Goal: Information Seeking & Learning: Learn about a topic

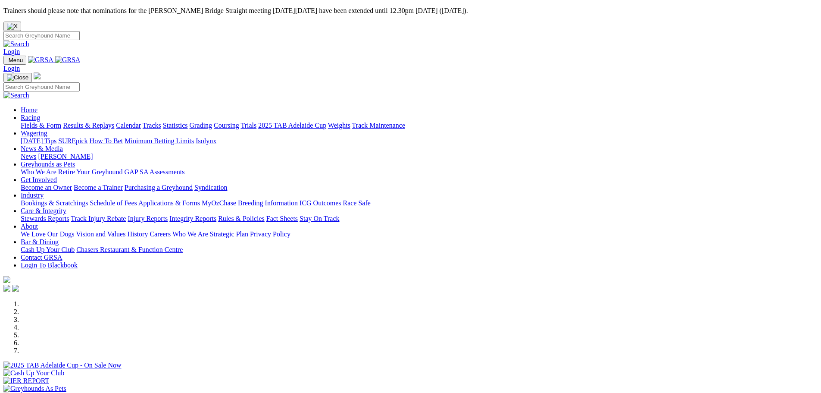
click at [40, 114] on link "Racing" at bounding box center [30, 117] width 19 height 7
click at [61, 122] on link "Fields & Form" at bounding box center [41, 125] width 41 height 7
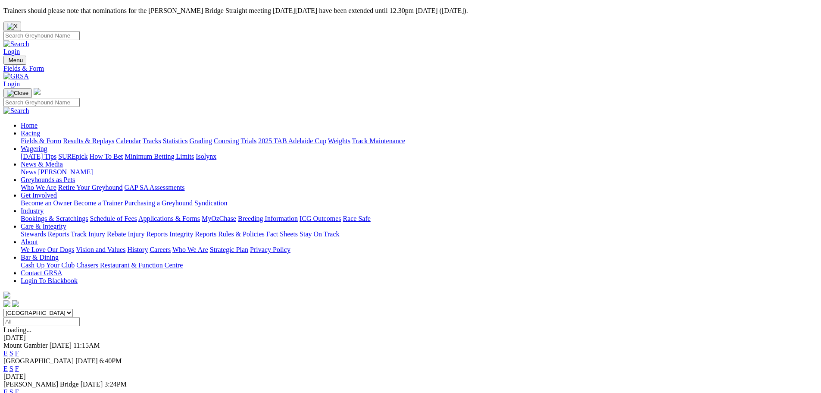
click at [73, 309] on select "South Australia New South Wales Northern Territory Queensland Tasmania Victoria…" at bounding box center [37, 313] width 69 height 8
select select "WA"
click at [73, 309] on select "South Australia New South Wales Northern Territory Queensland Tasmania Victoria…" at bounding box center [37, 313] width 69 height 8
click at [8, 349] on link "E" at bounding box center [5, 352] width 4 height 7
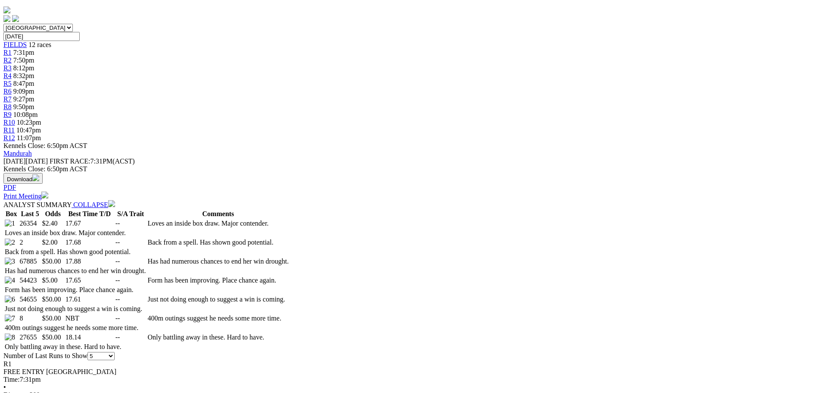
scroll to position [302, 0]
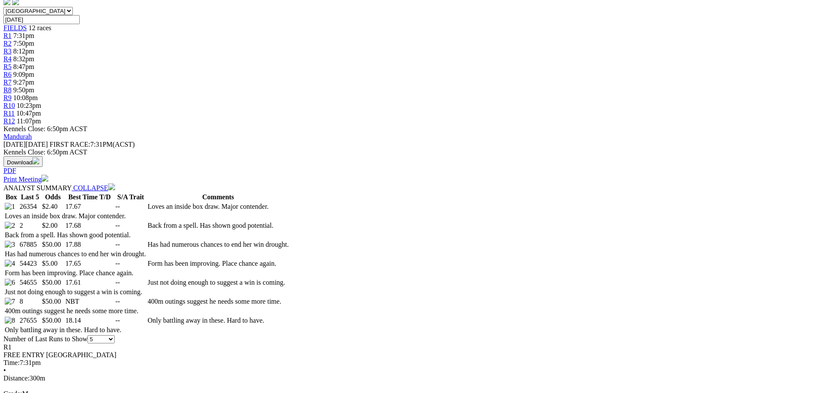
select select "20"
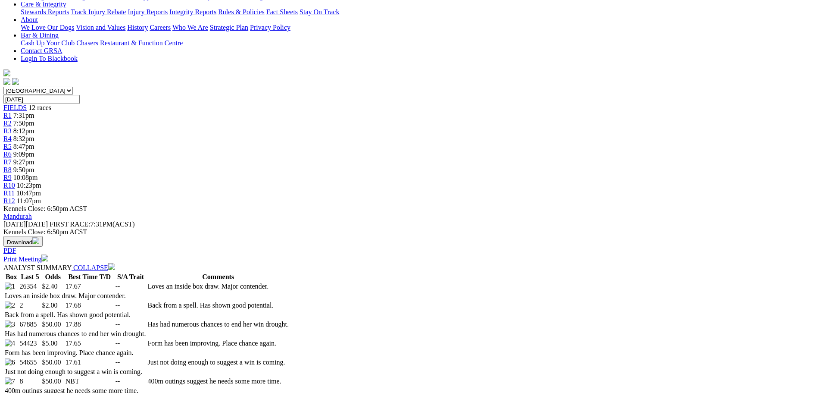
scroll to position [302, 0]
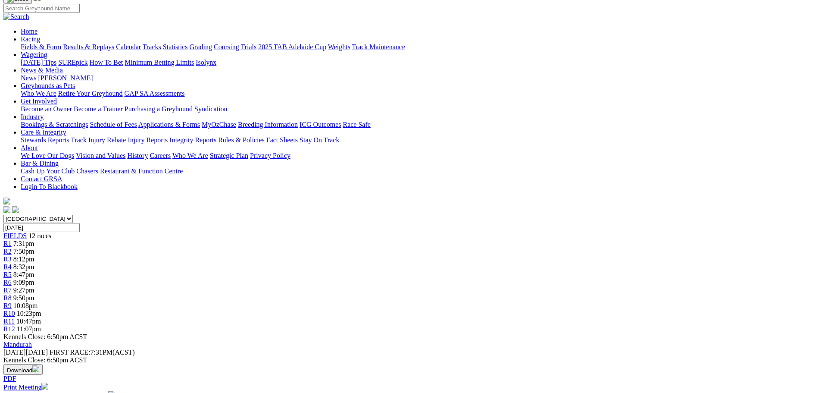
scroll to position [94, 0]
click at [12, 248] on link "R2" at bounding box center [7, 251] width 8 height 7
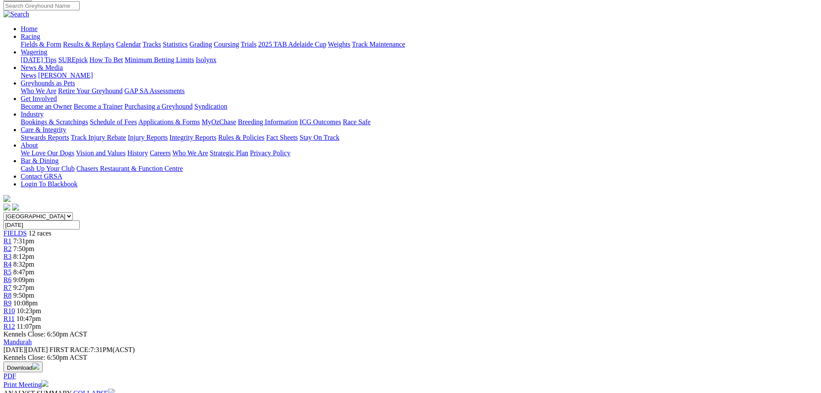
scroll to position [96, 0]
click at [34, 253] on span "8:12pm" at bounding box center [23, 256] width 21 height 7
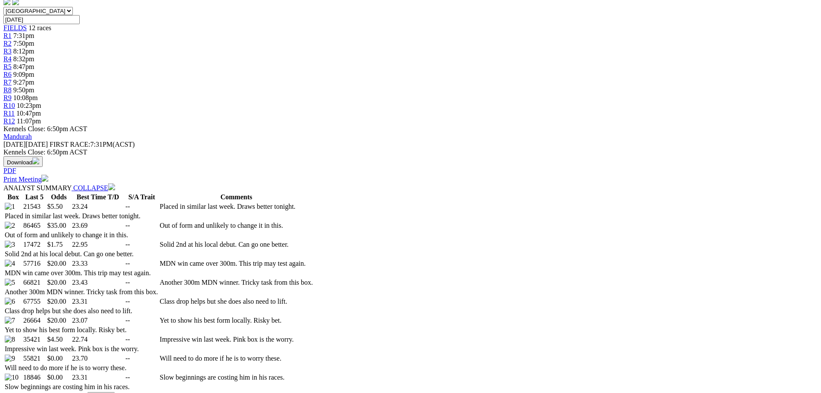
scroll to position [345, 0]
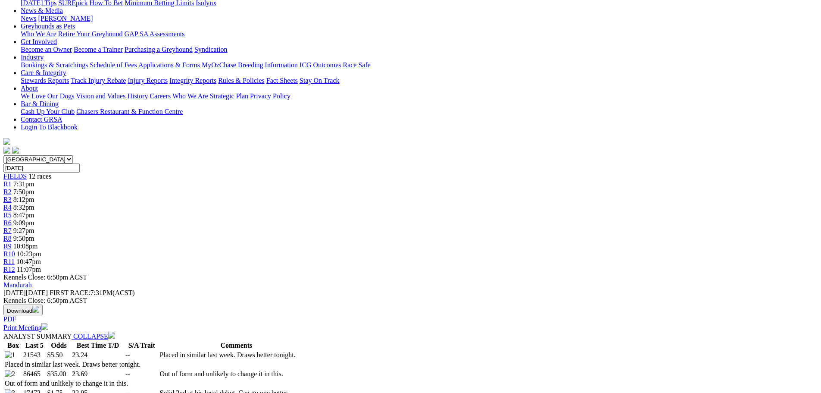
scroll to position [39, 0]
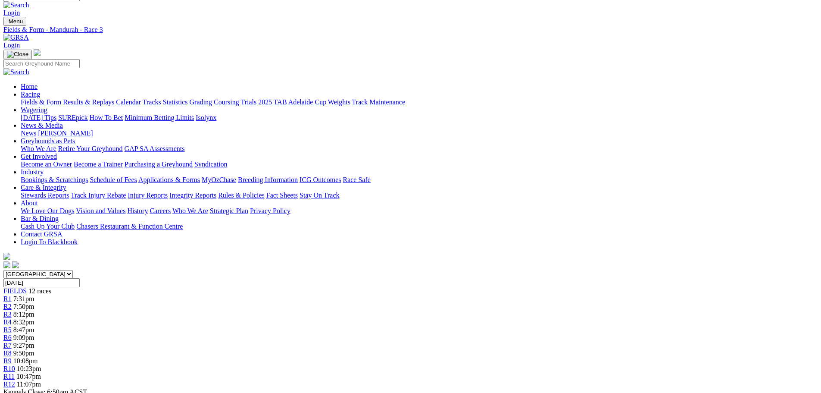
click at [34, 318] on span "8:32pm" at bounding box center [23, 321] width 21 height 7
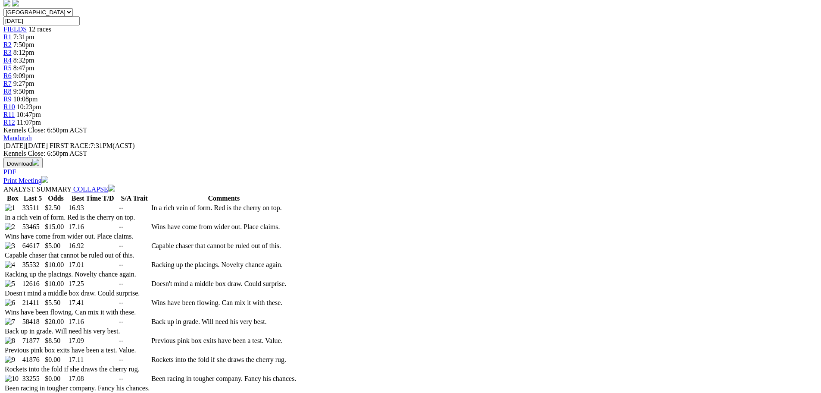
scroll to position [302, 0]
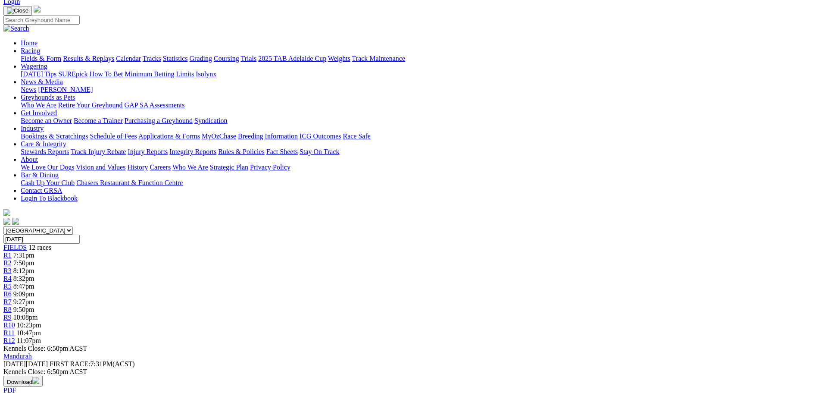
scroll to position [69, 0]
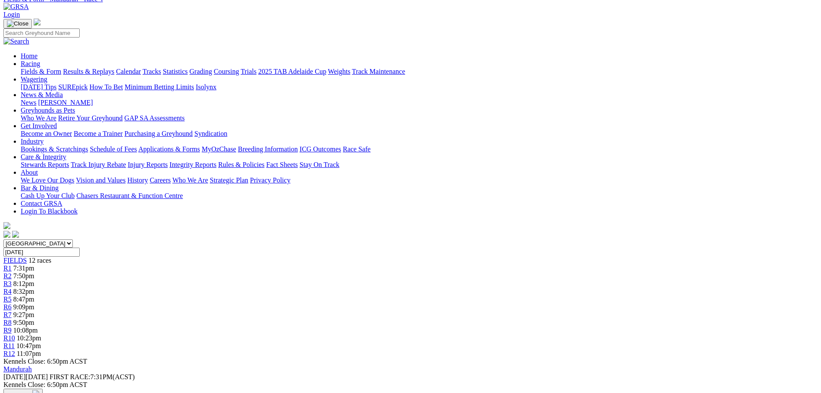
click at [368, 295] on div "R5 8:47pm" at bounding box center [410, 299] width 814 height 8
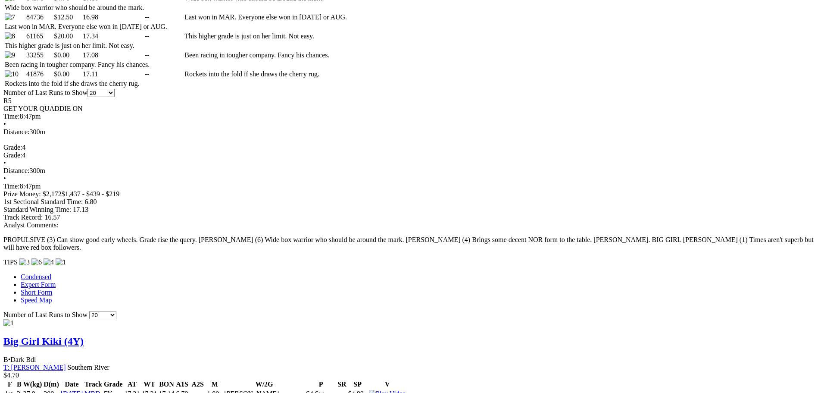
scroll to position [31, 0]
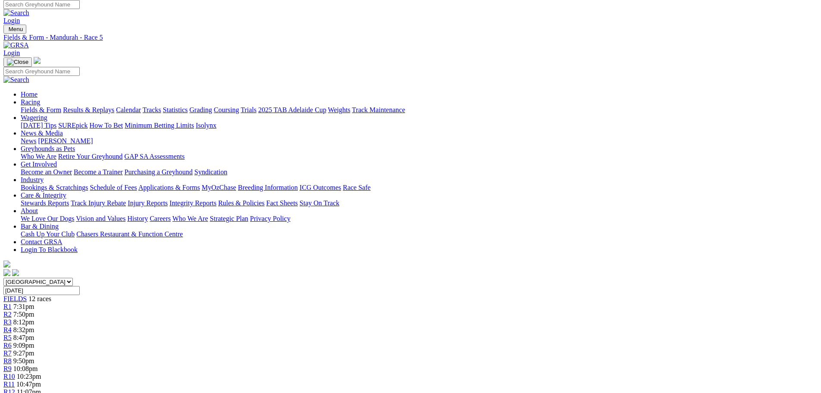
click at [34, 341] on span "9:09pm" at bounding box center [23, 344] width 21 height 7
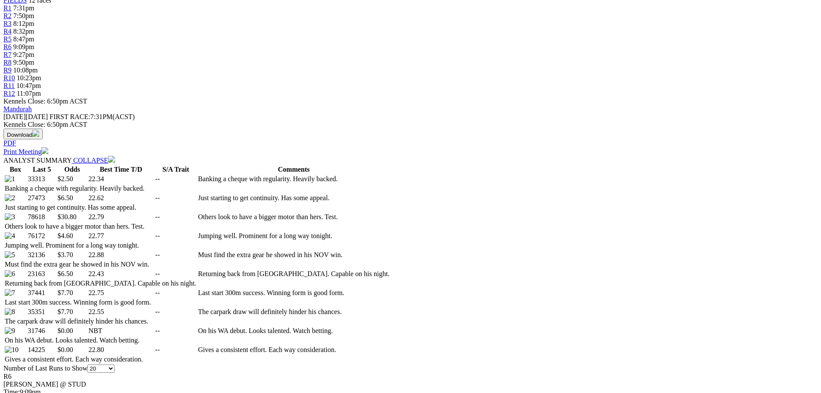
scroll to position [345, 0]
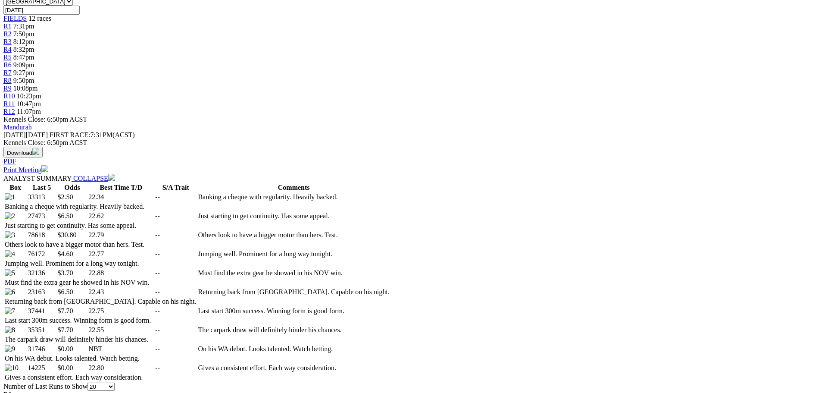
scroll to position [82, 0]
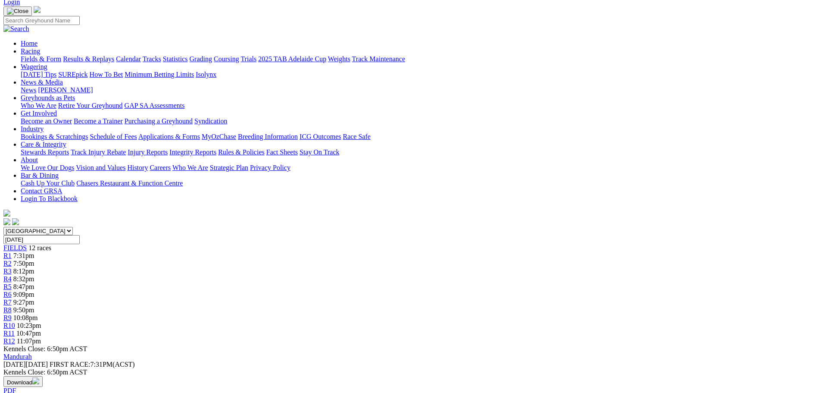
click at [34, 298] on span "9:27pm" at bounding box center [23, 301] width 21 height 7
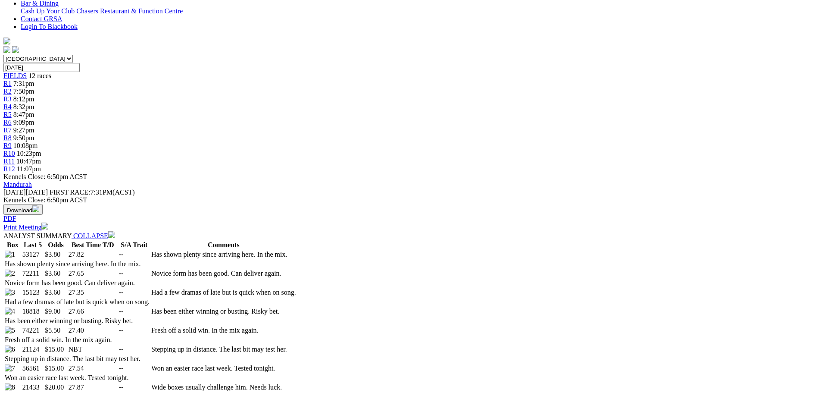
scroll to position [259, 0]
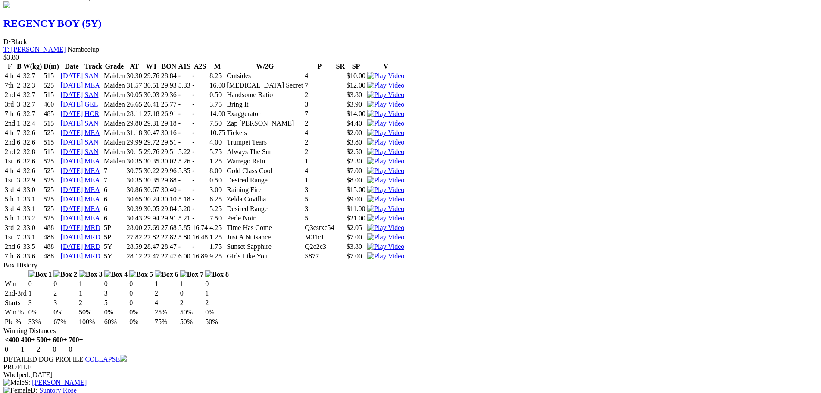
scroll to position [0, 0]
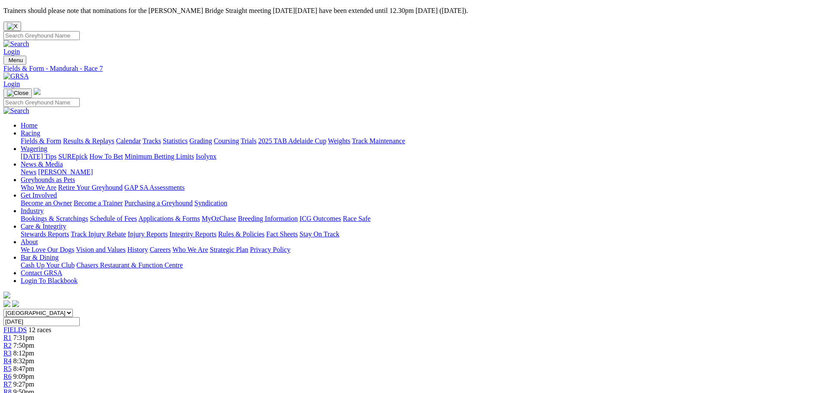
click at [34, 388] on span "9:50pm" at bounding box center [23, 391] width 21 height 7
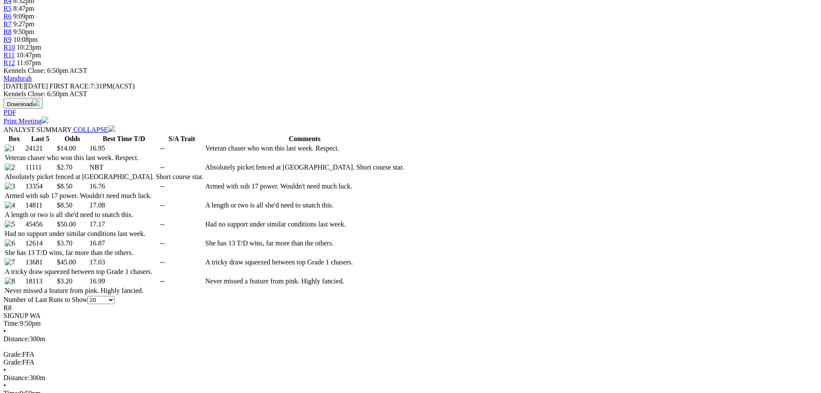
scroll to position [345, 0]
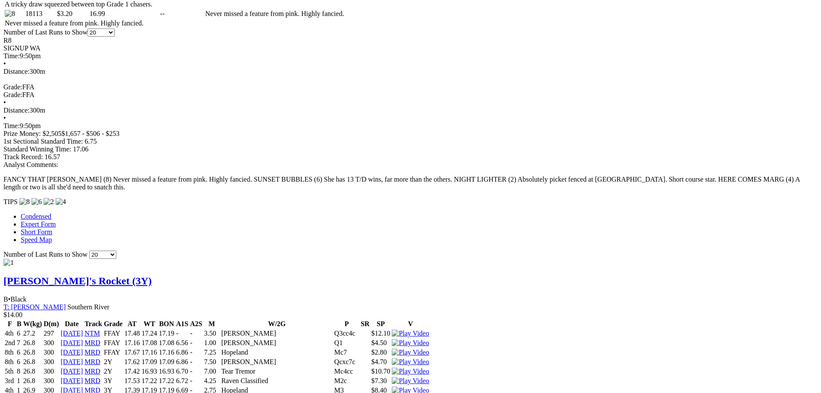
scroll to position [54, 0]
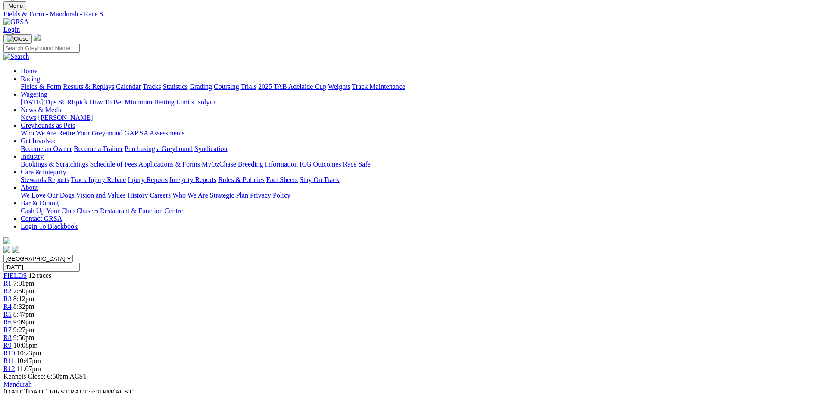
click at [38, 341] on span "10:08pm" at bounding box center [25, 344] width 25 height 7
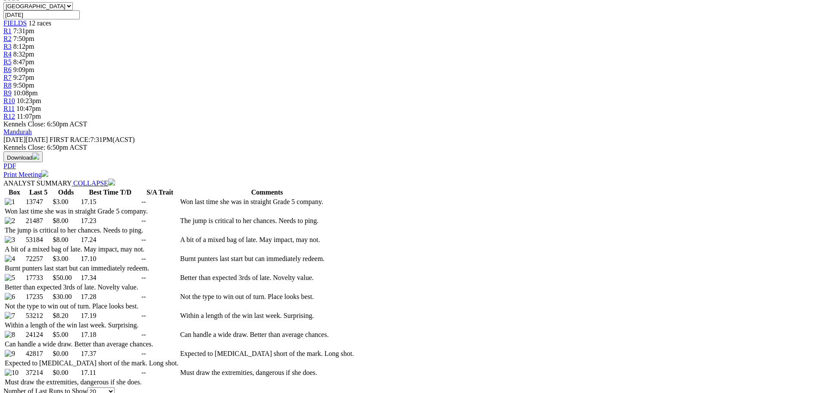
scroll to position [345, 0]
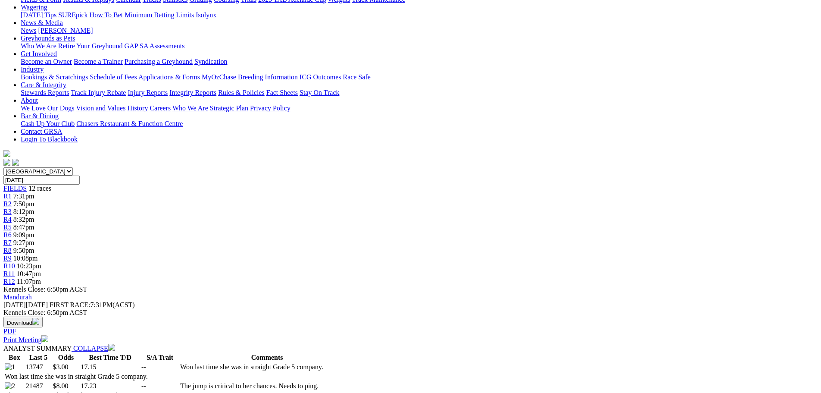
scroll to position [0, 0]
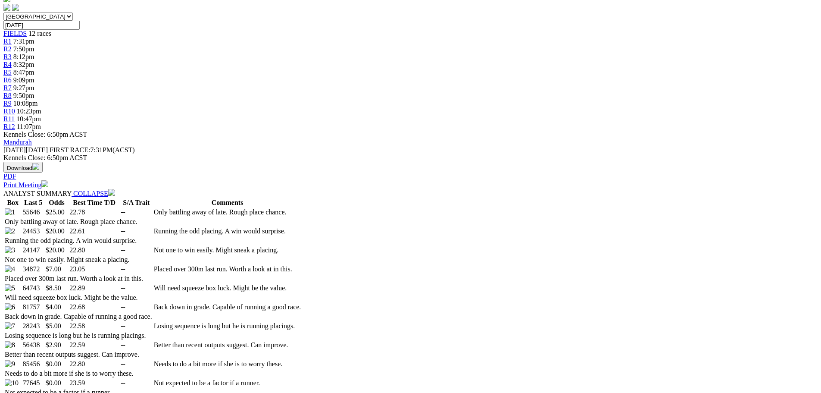
scroll to position [302, 0]
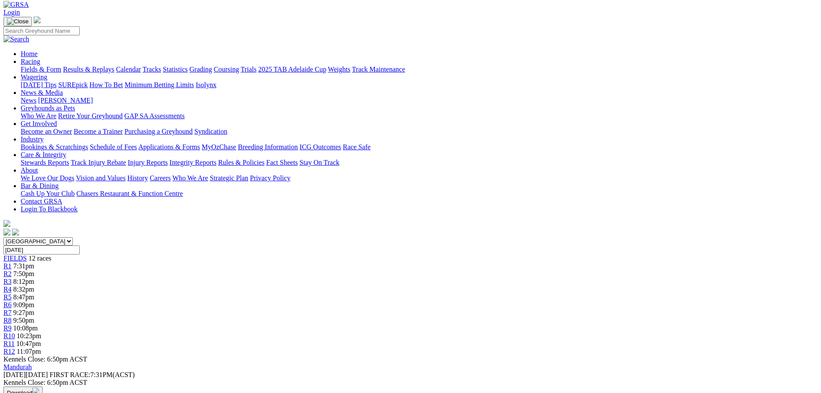
scroll to position [0, 0]
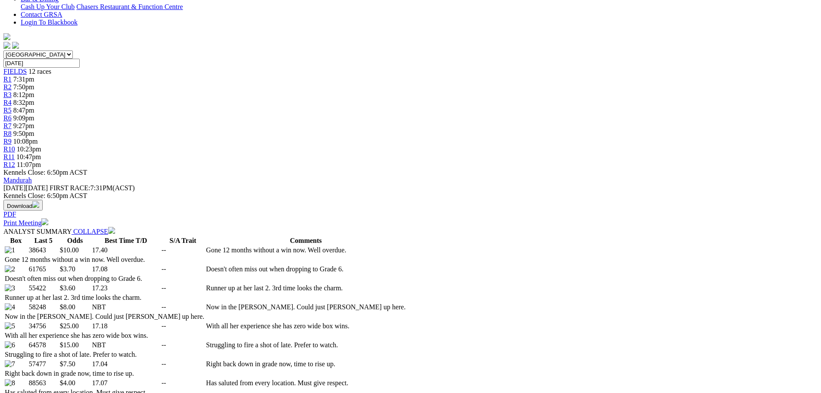
scroll to position [259, 0]
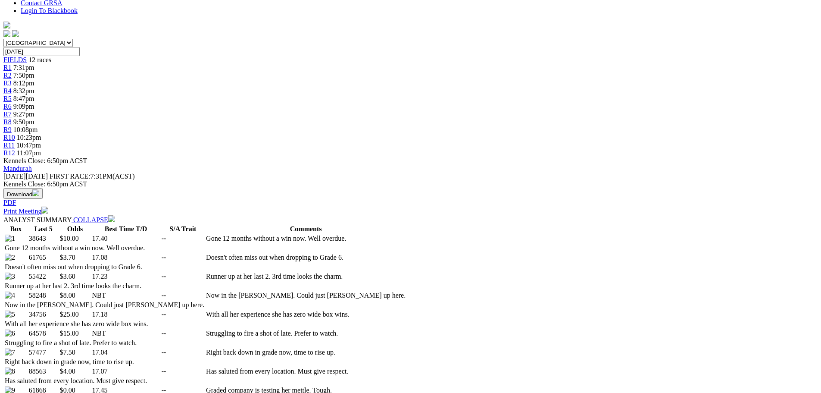
scroll to position [41, 0]
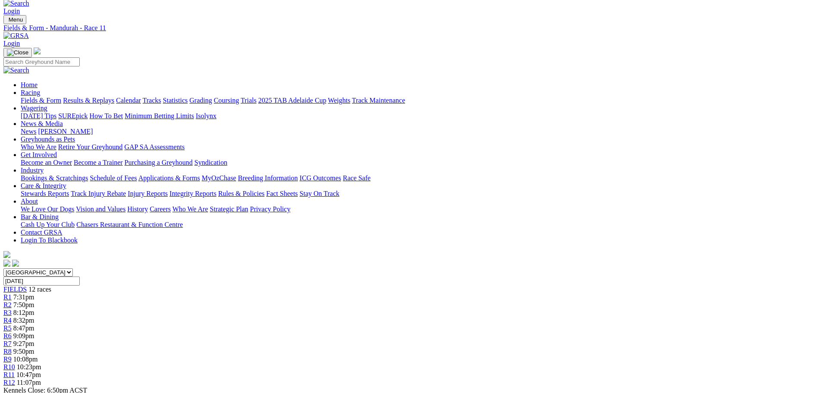
click at [657, 378] on div "R12 11:07pm" at bounding box center [410, 382] width 814 height 8
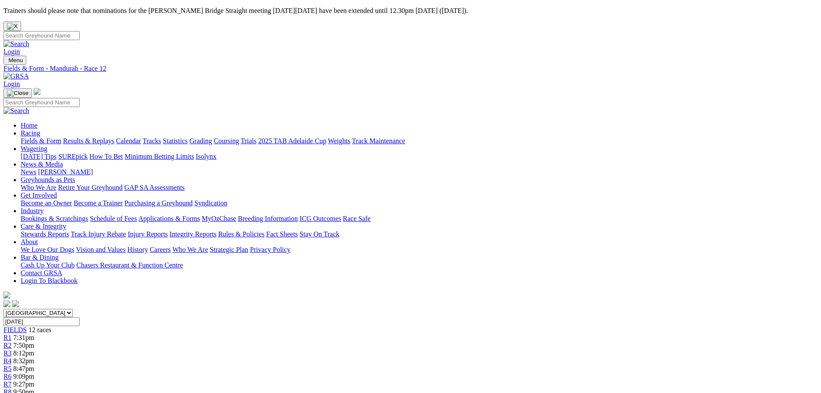
scroll to position [345, 0]
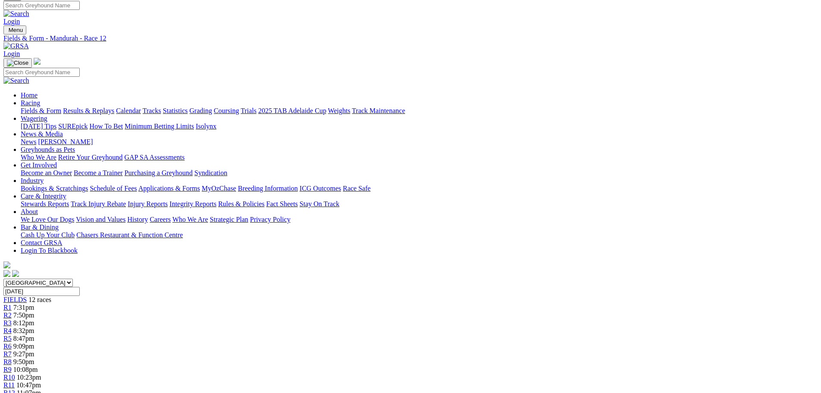
scroll to position [0, 0]
